Goal: Entertainment & Leisure: Consume media (video, audio)

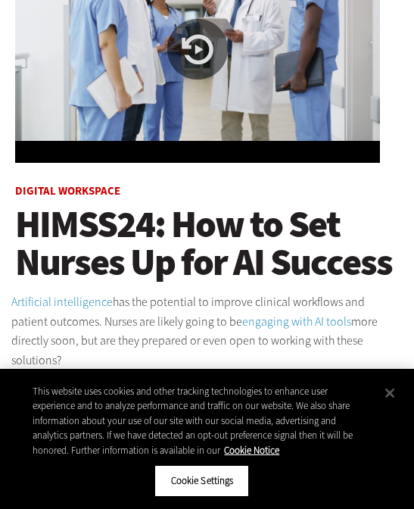
scroll to position [222, 0]
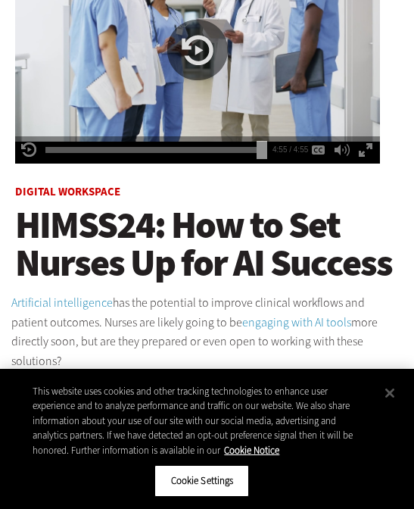
click at [198, 58] on div "Play or Pause Video" at bounding box center [197, 50] width 61 height 61
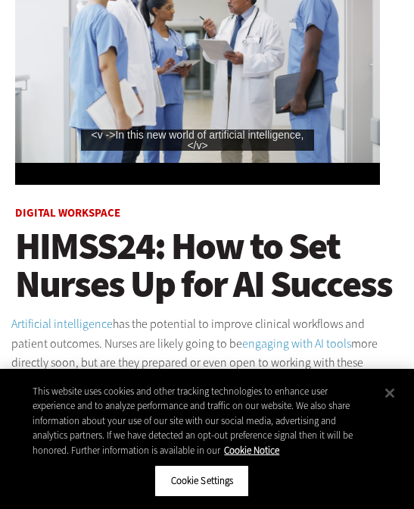
scroll to position [198, 0]
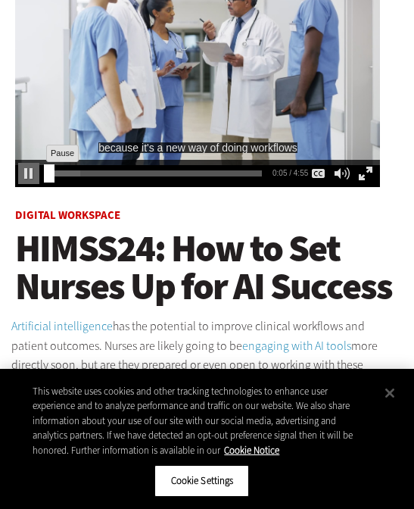
click at [31, 175] on div "Pause" at bounding box center [28, 173] width 21 height 21
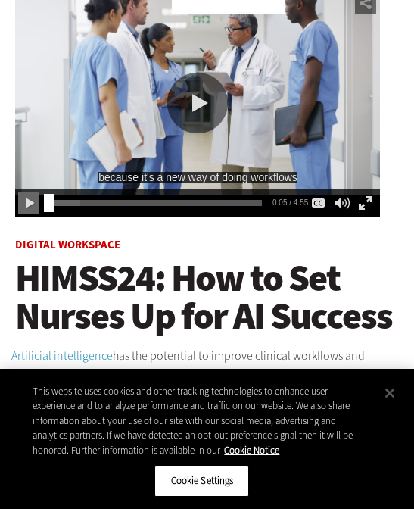
scroll to position [166, 0]
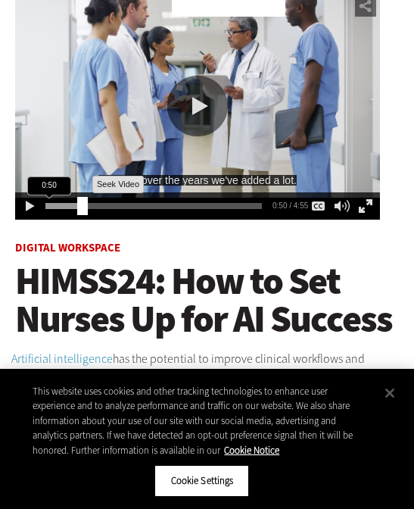
click at [77, 204] on div "0:50" at bounding box center [156, 203] width 223 height 1
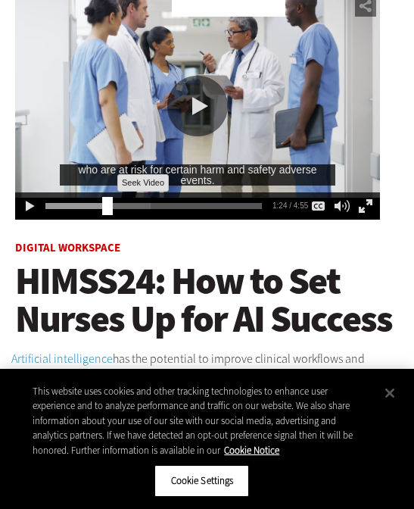
click at [102, 204] on div "1:24" at bounding box center [156, 203] width 223 height 1
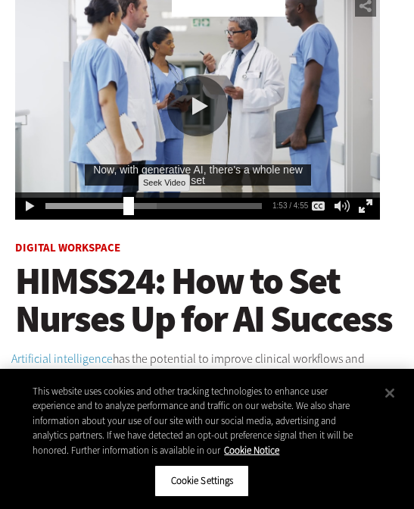
click at [123, 204] on div "1:53" at bounding box center [156, 203] width 223 height 1
click at [132, 204] on div "Seek Video" at bounding box center [128, 206] width 11 height 18
click at [148, 204] on div "1:53" at bounding box center [156, 203] width 223 height 1
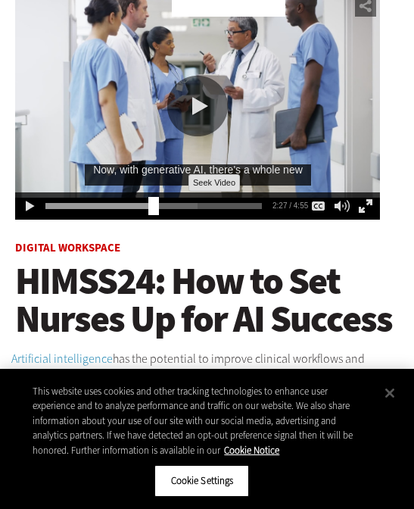
click at [174, 204] on div "2:27" at bounding box center [156, 203] width 223 height 1
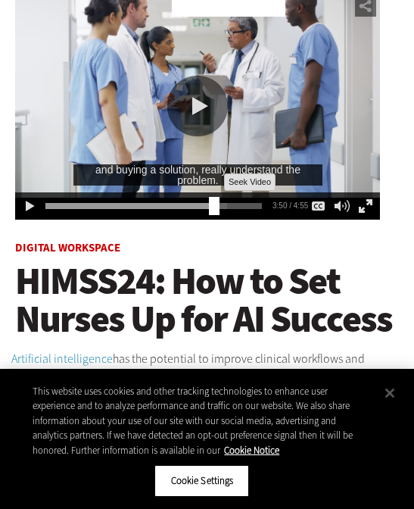
click at [209, 204] on div "3:50" at bounding box center [156, 203] width 223 height 1
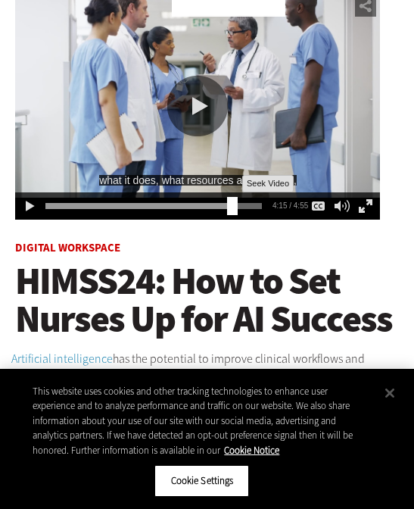
click at [227, 204] on div "4:15" at bounding box center [156, 203] width 223 height 1
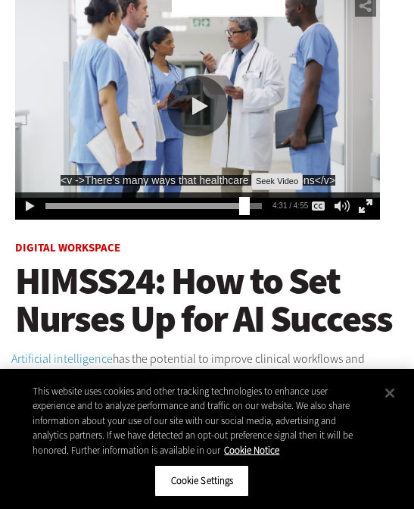
drag, startPoint x: 239, startPoint y: 205, endPoint x: 196, endPoint y: 210, distance: 43.5
click at [196, 210] on div "4:31 4:31 / 4:55 AUDIO default" at bounding box center [197, 205] width 365 height 27
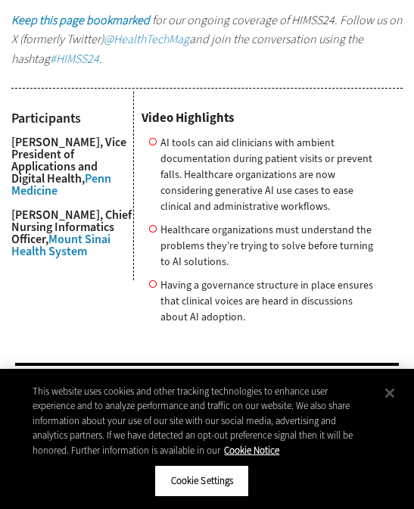
scroll to position [715, 0]
